Goal: Transaction & Acquisition: Download file/media

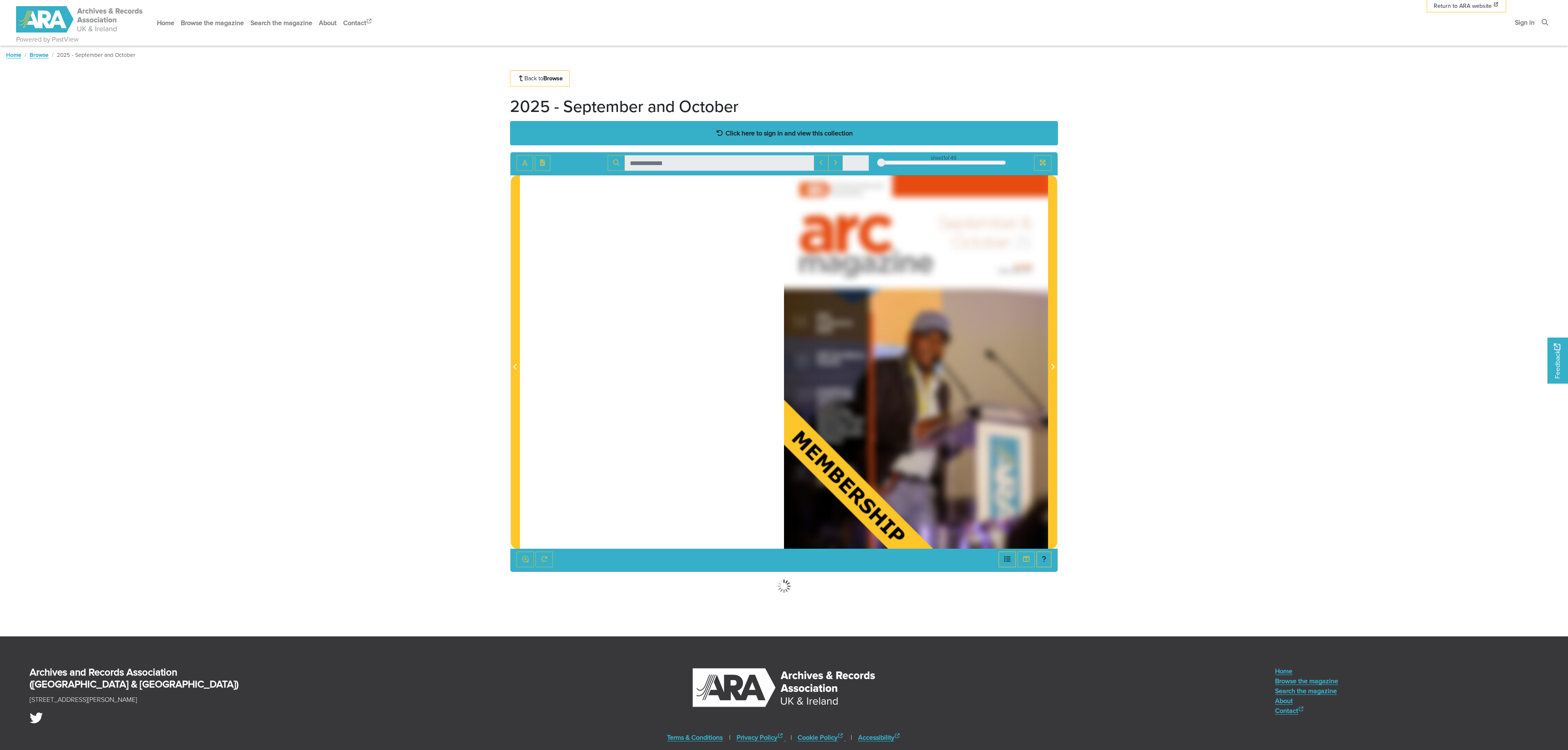
click at [789, 136] on strong "Click here to sign in and view this collection" at bounding box center [789, 133] width 127 height 9
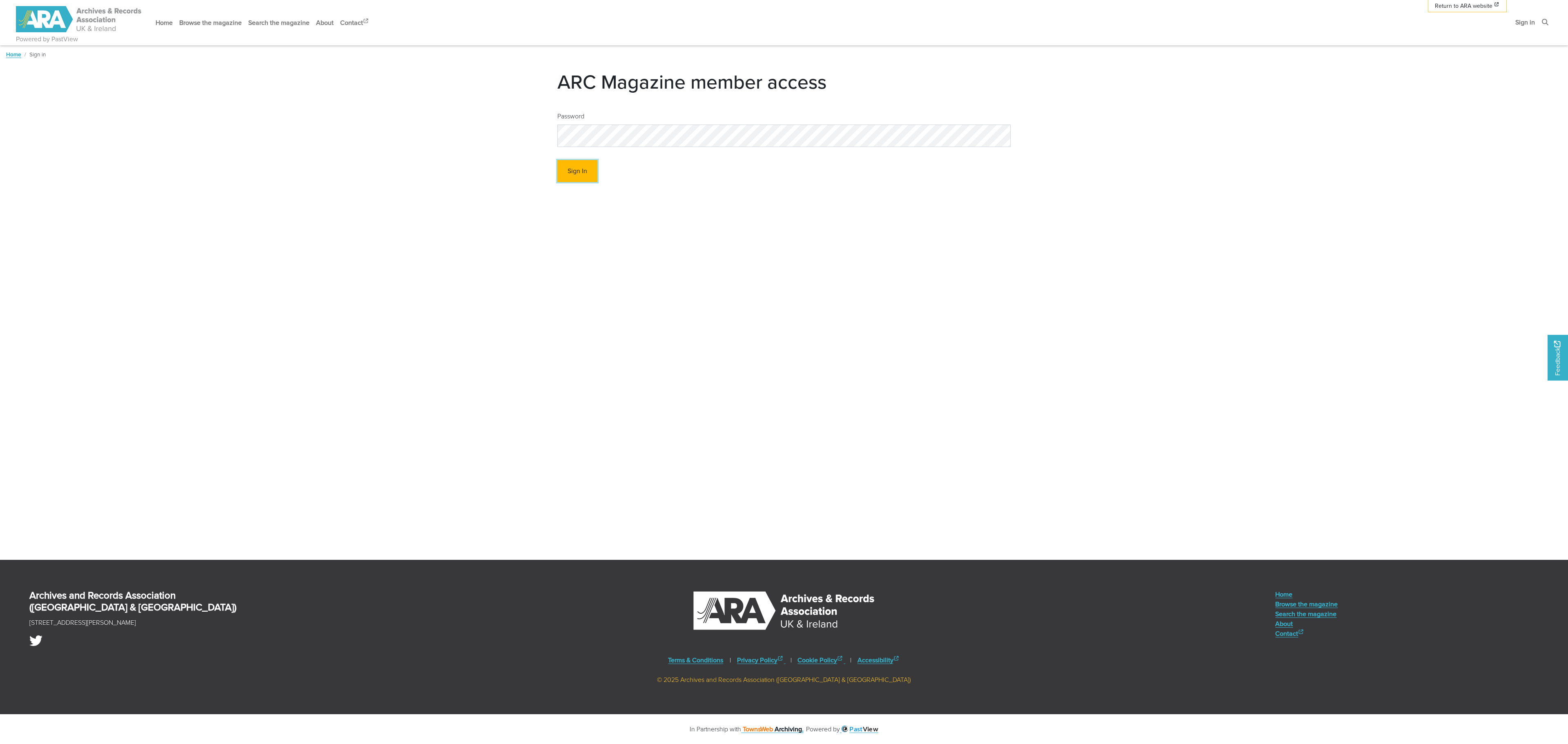
click at [572, 177] on button "Sign In" at bounding box center [577, 171] width 40 height 23
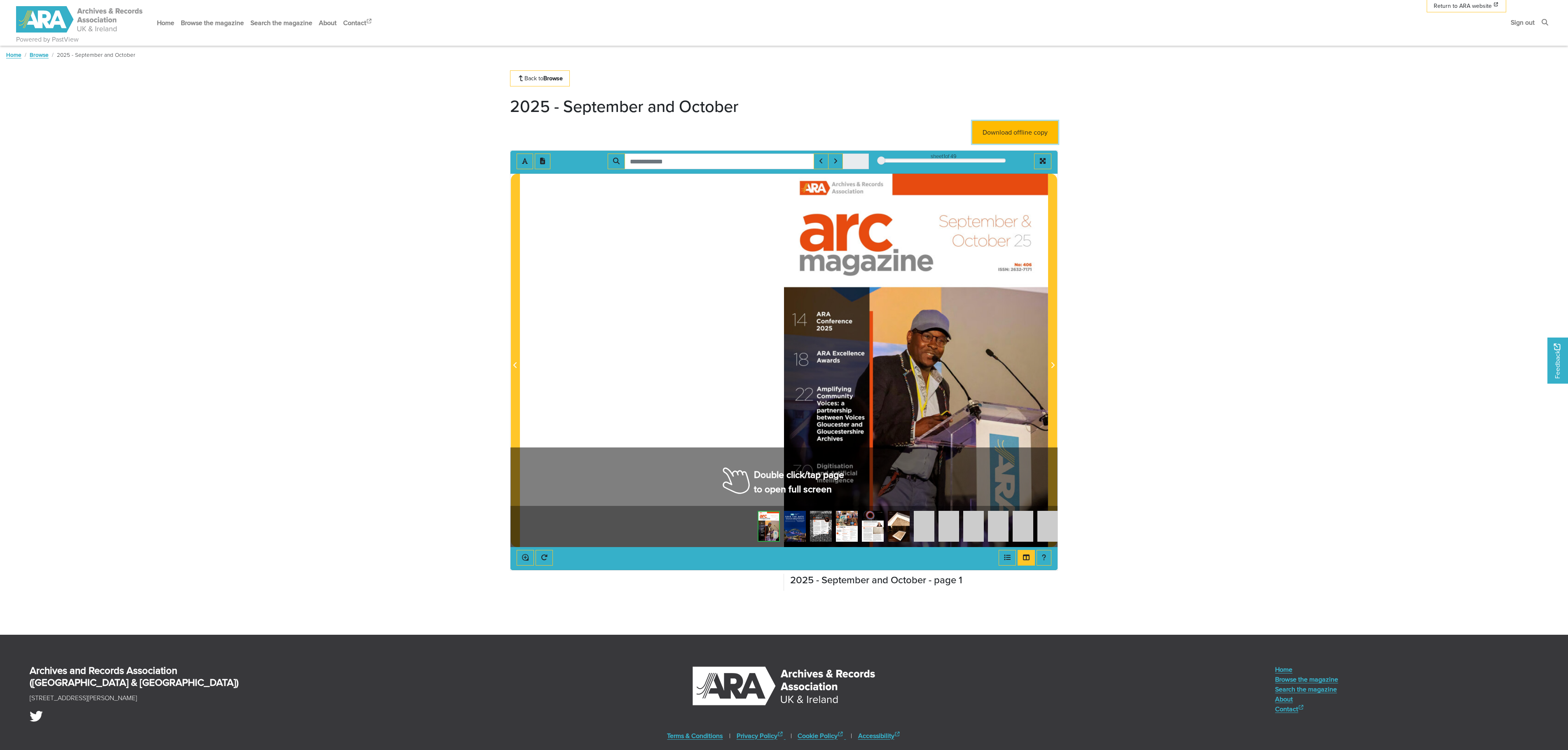
click at [1017, 135] on link "Download offline copy" at bounding box center [1015, 132] width 86 height 23
